Goal: Information Seeking & Learning: Learn about a topic

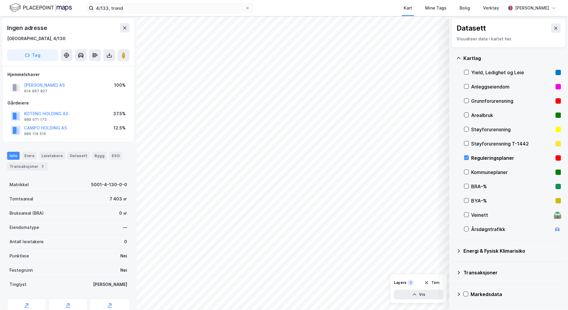
scroll to position [65, 0]
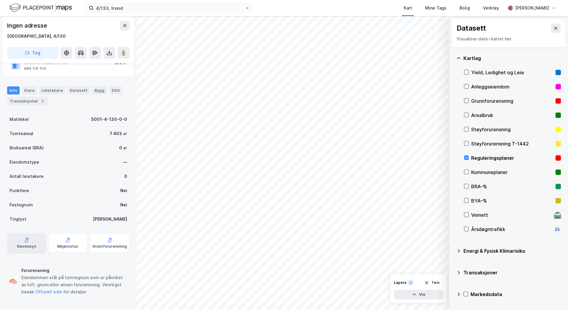
click at [28, 246] on div "Geoinnsyn" at bounding box center [26, 246] width 19 height 5
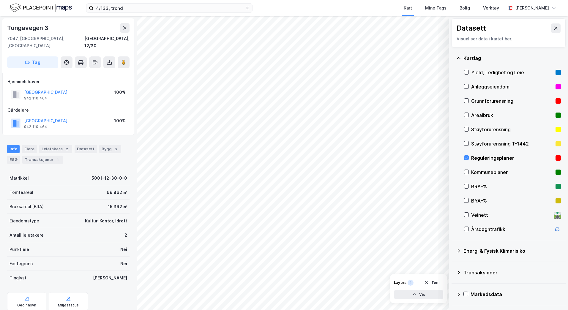
scroll to position [0, 0]
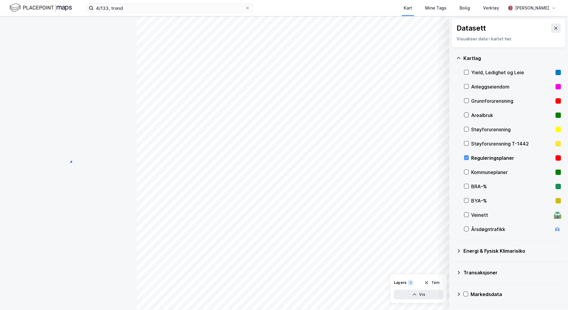
scroll to position [0, 0]
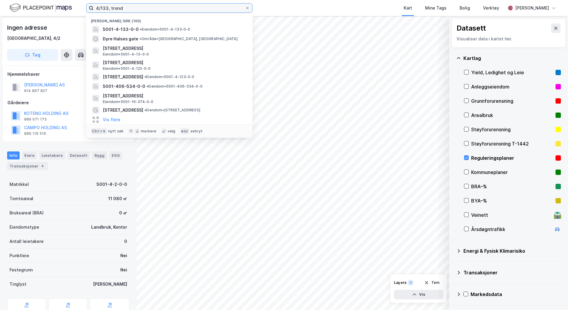
drag, startPoint x: 131, startPoint y: 10, endPoint x: 83, endPoint y: 9, distance: 48.1
click at [83, 9] on div "4/133, [PERSON_NAME] søk (100) 5001-4-133-0-0 • Eiendom • 5001-4-133-0-0 Dyre H…" at bounding box center [284, 8] width 568 height 16
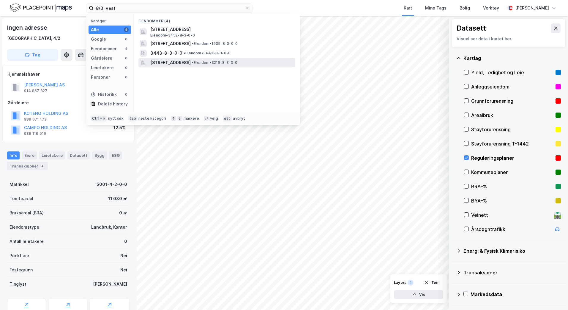
click at [155, 62] on span "[STREET_ADDRESS]" at bounding box center [170, 62] width 40 height 7
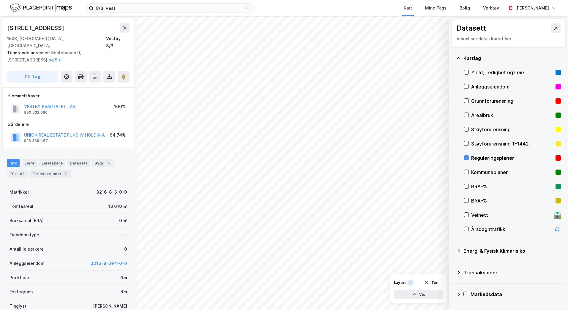
scroll to position [0, 0]
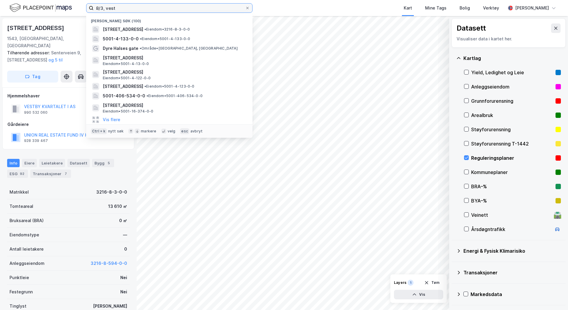
drag, startPoint x: 119, startPoint y: 8, endPoint x: 77, endPoint y: 7, distance: 42.2
click at [77, 7] on div "8/3, vest Nylige søk (100) Kirkeveien 1, 1543, [GEOGRAPHIC_DATA], [GEOGRAPHIC_D…" at bounding box center [284, 8] width 568 height 16
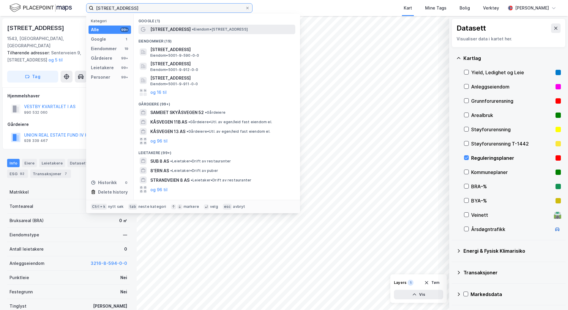
type input "[STREET_ADDRESS]"
click at [198, 32] on div "[STREET_ADDRESS] • Eiendom • [STREET_ADDRESS]" at bounding box center [222, 29] width 144 height 7
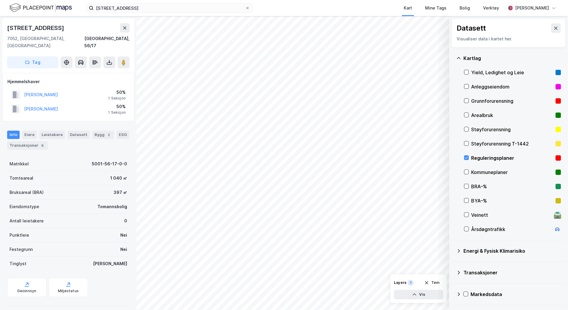
scroll to position [0, 0]
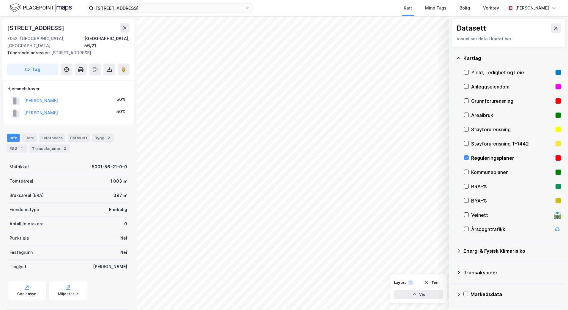
scroll to position [0, 0]
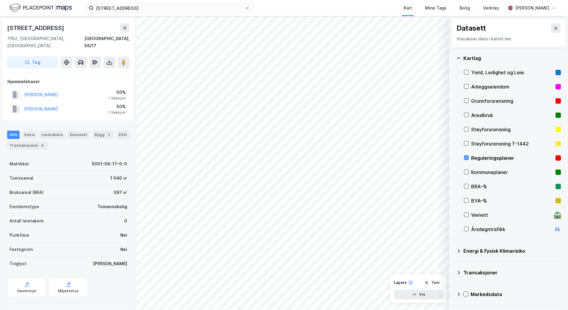
scroll to position [0, 0]
